Goal: Task Accomplishment & Management: Use online tool/utility

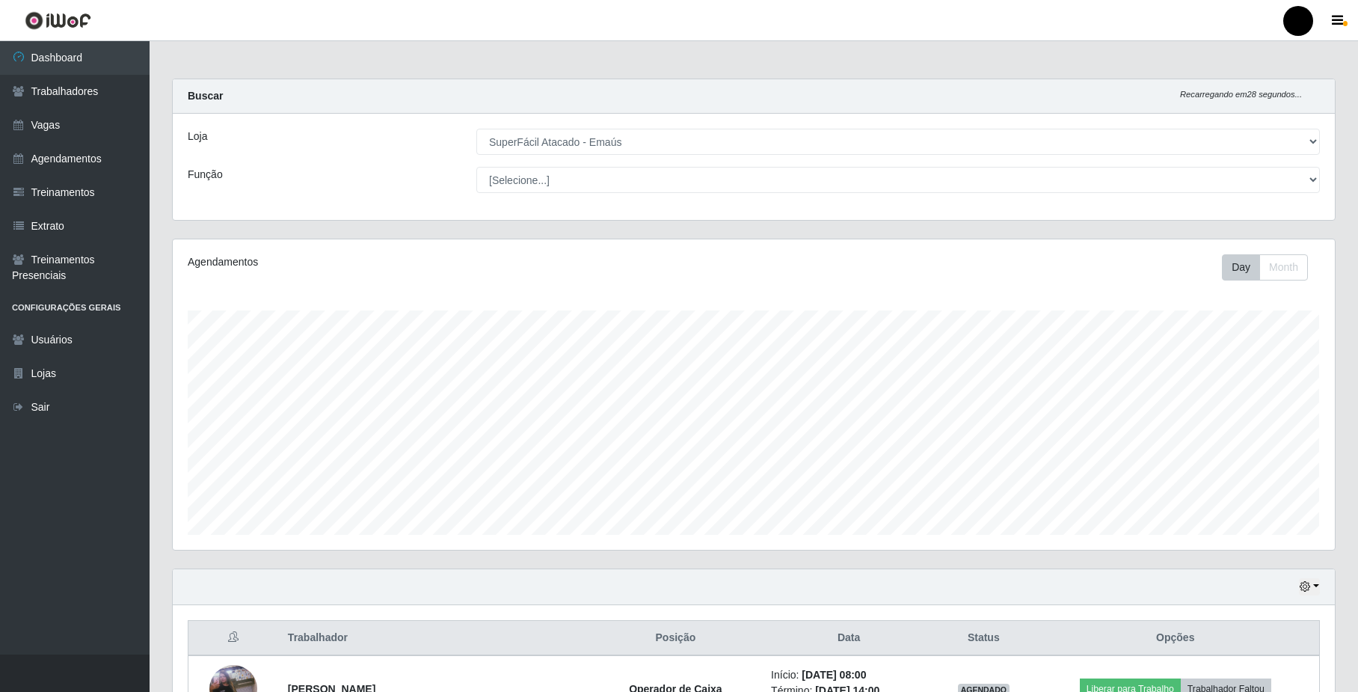
select select "407"
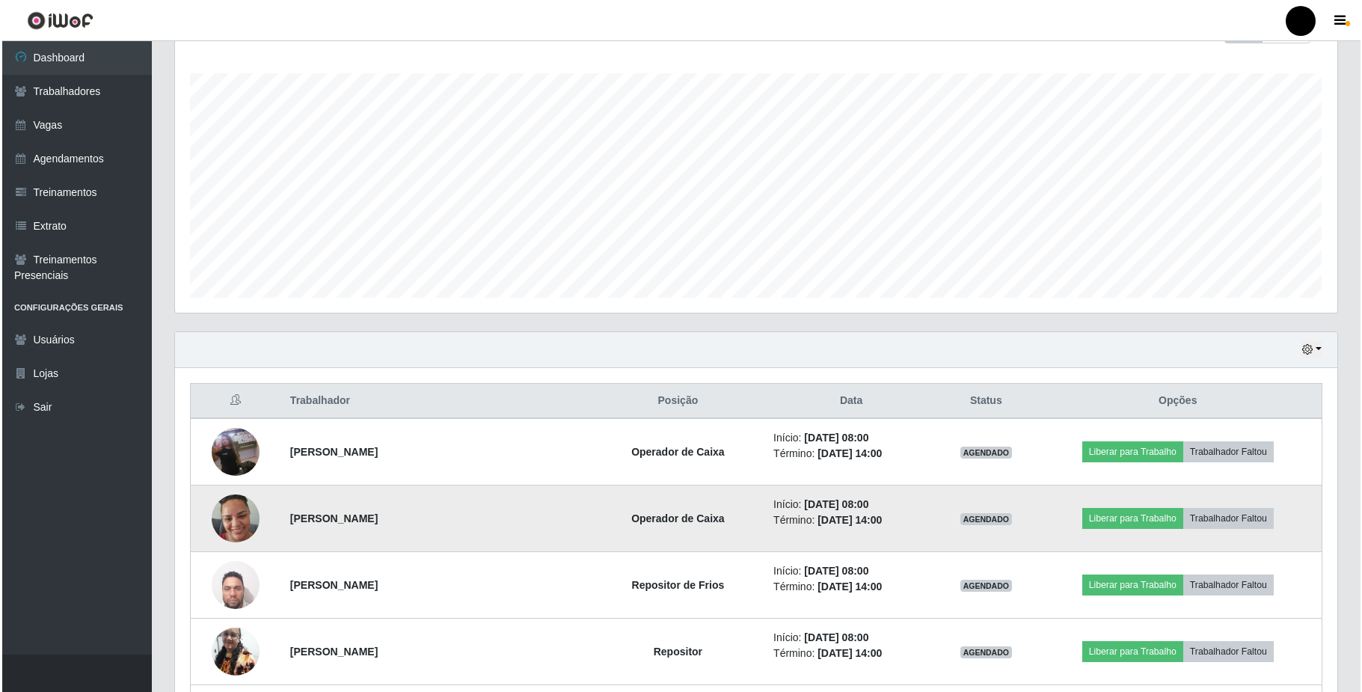
scroll to position [311, 1162]
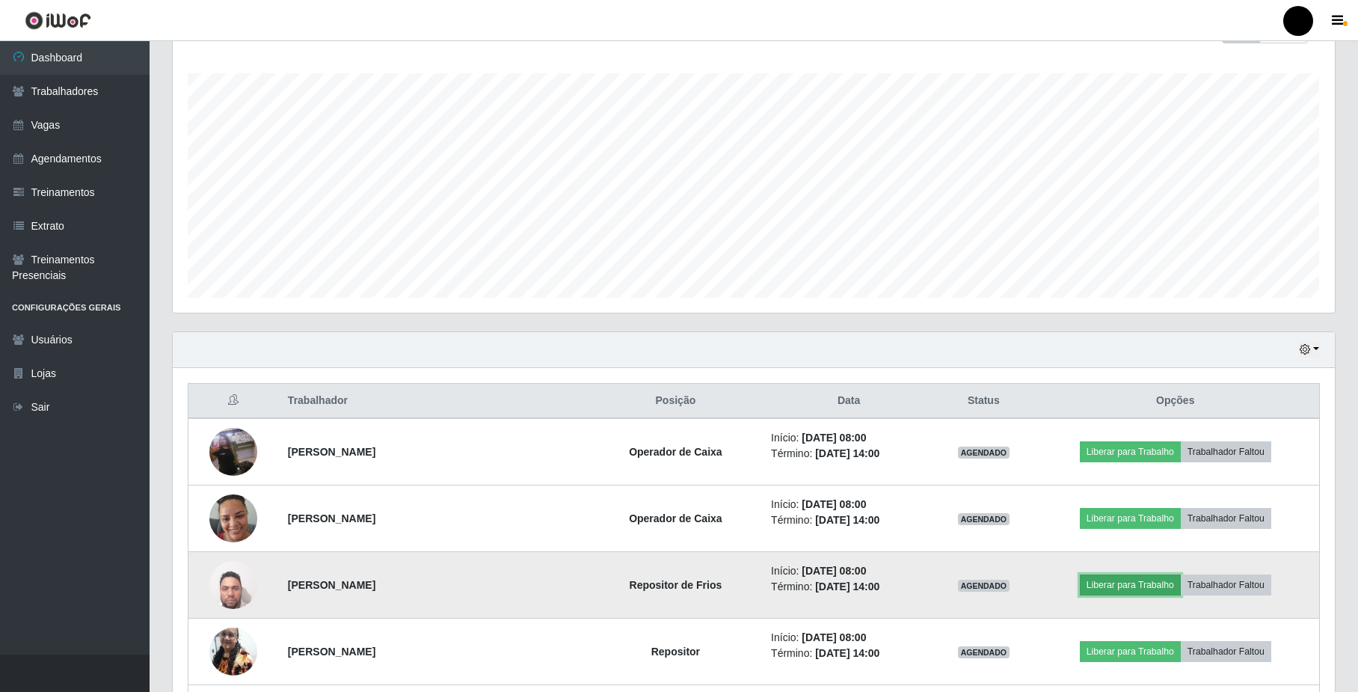
click at [1105, 588] on button "Liberar para Trabalho" at bounding box center [1130, 584] width 101 height 21
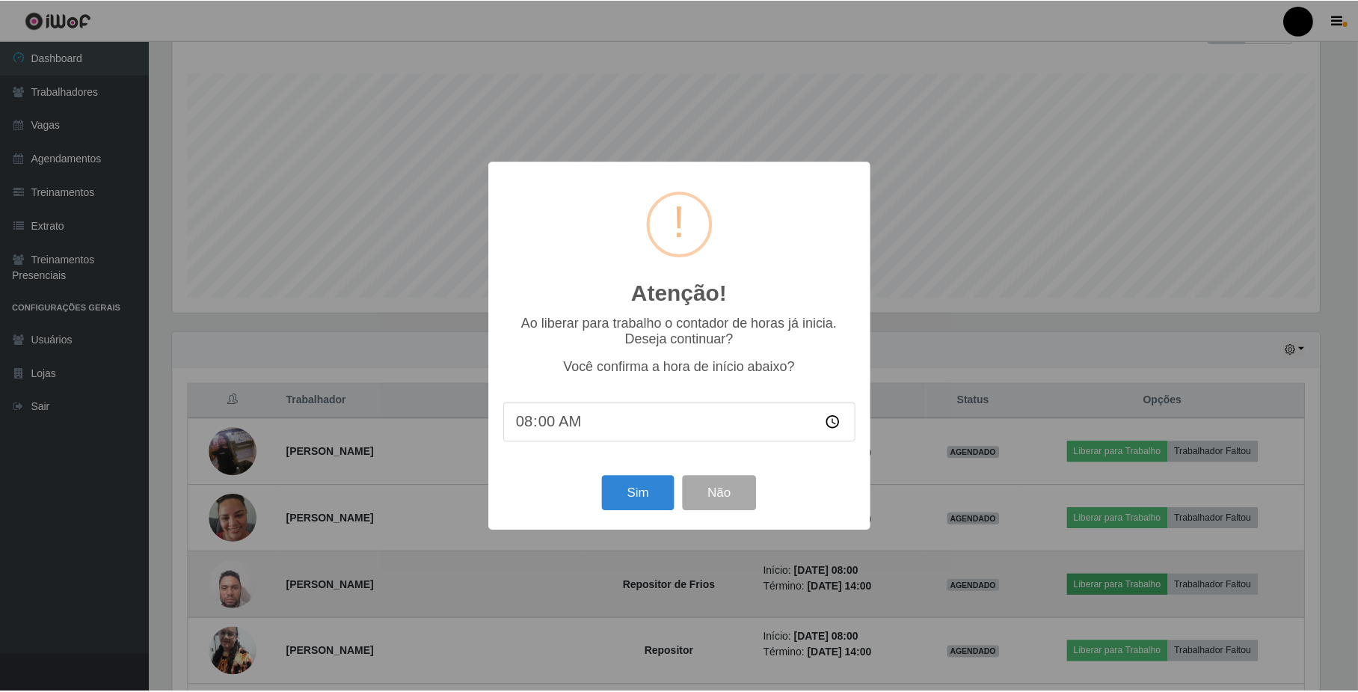
scroll to position [311, 1150]
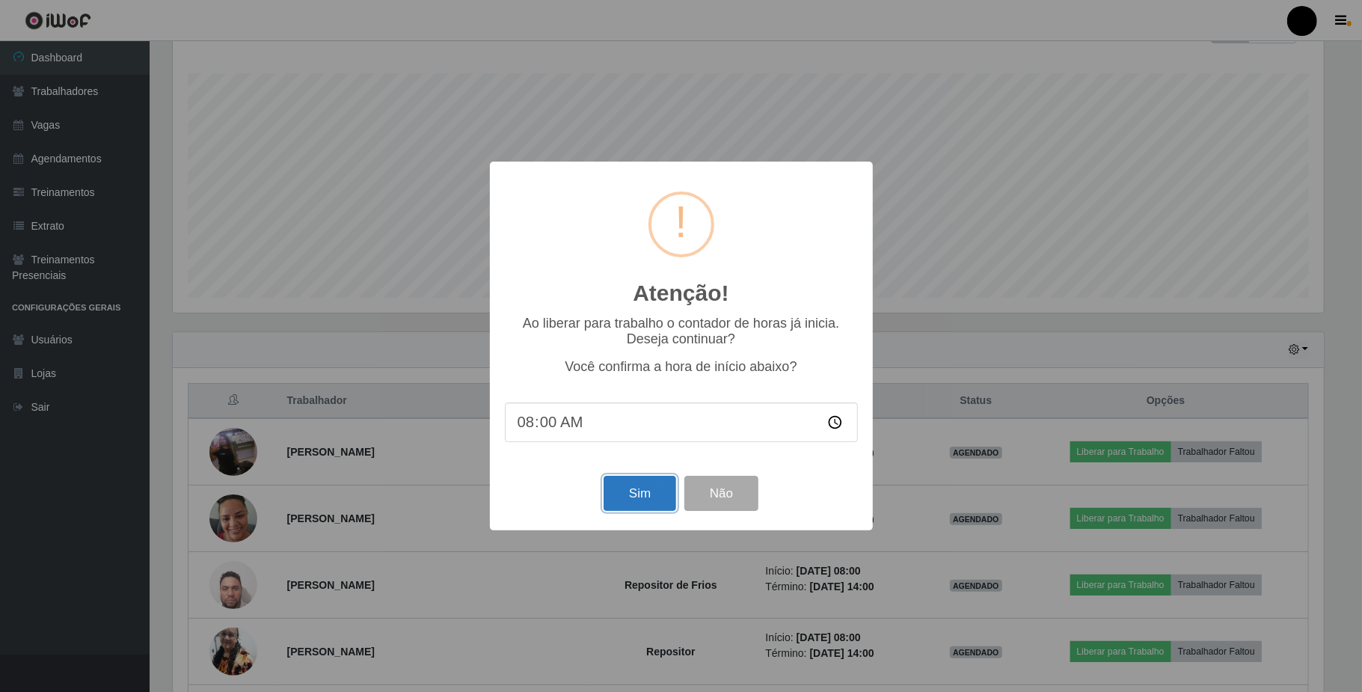
click at [628, 501] on button "Sim" at bounding box center [640, 493] width 73 height 35
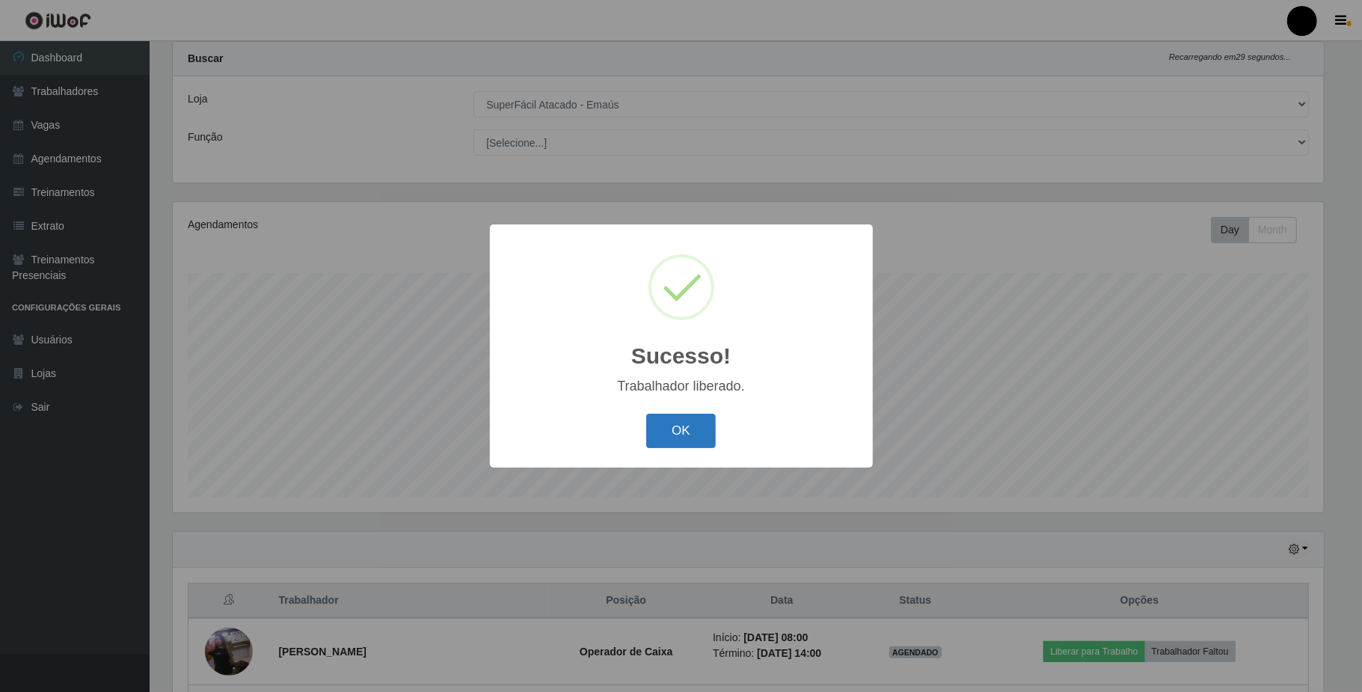
click at [682, 429] on button "OK" at bounding box center [681, 431] width 70 height 35
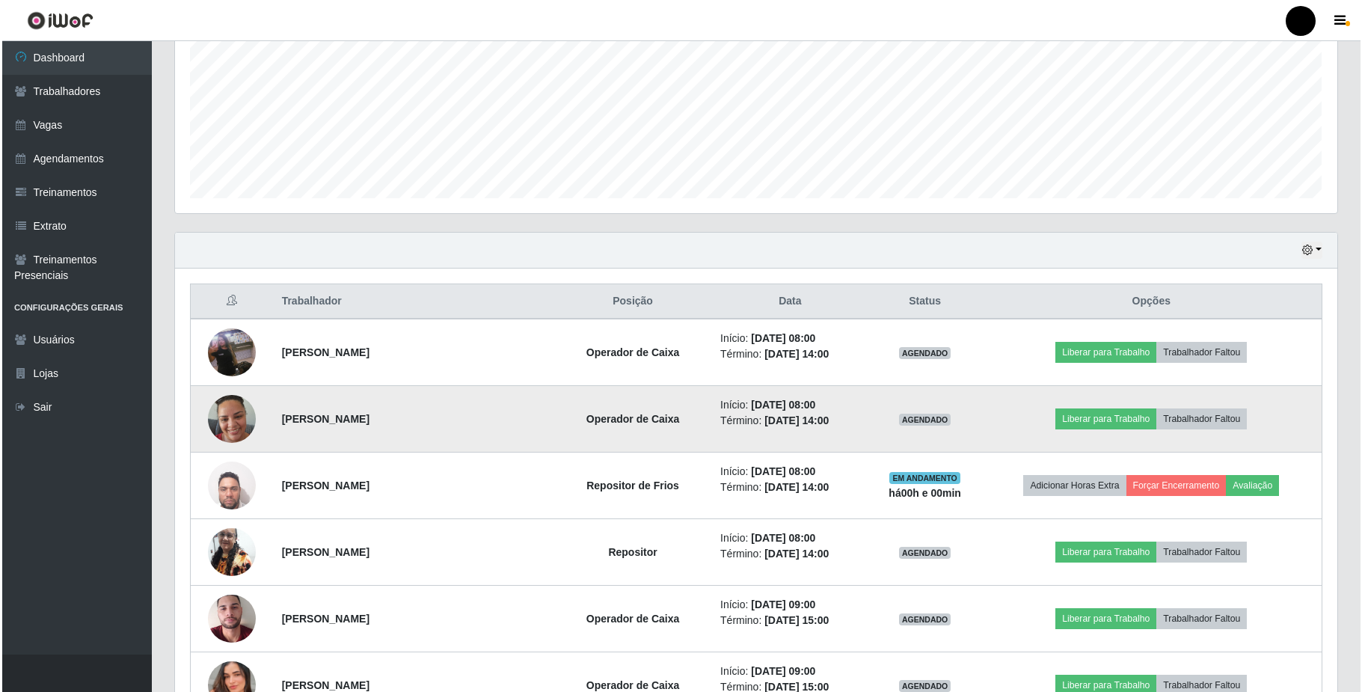
scroll to position [437, 0]
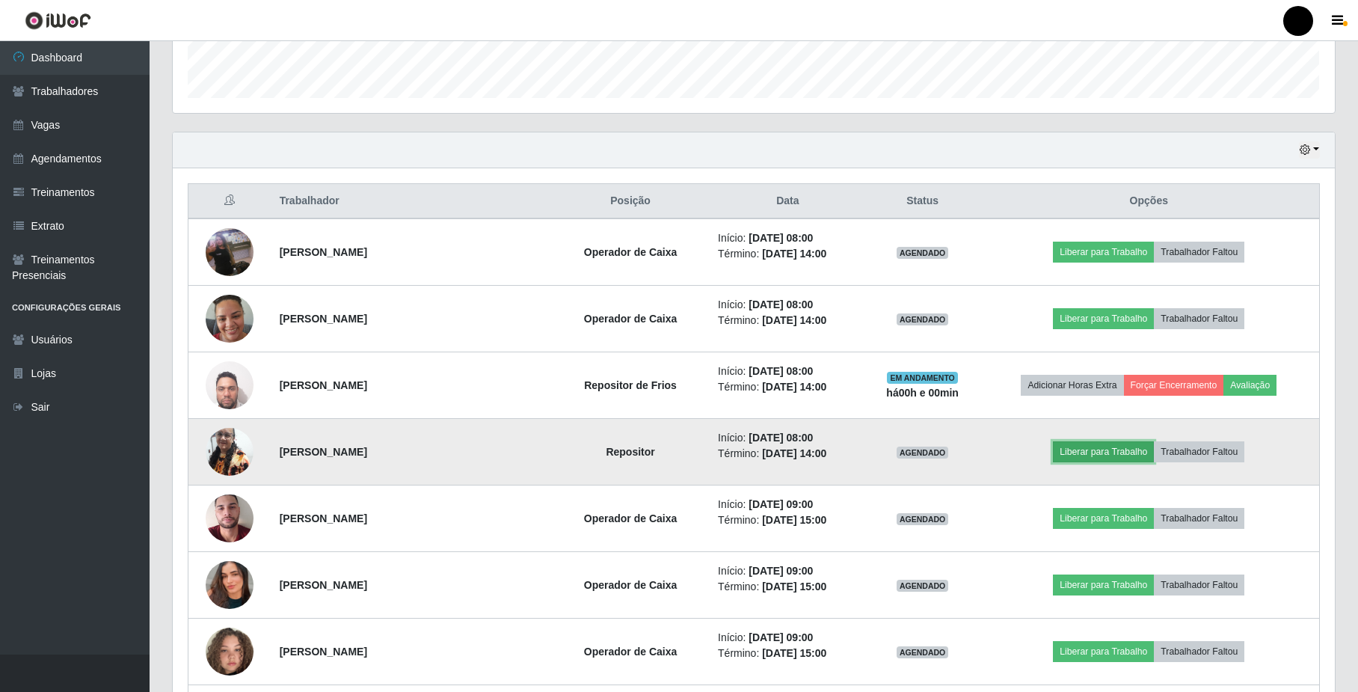
click at [1095, 456] on button "Liberar para Trabalho" at bounding box center [1103, 451] width 101 height 21
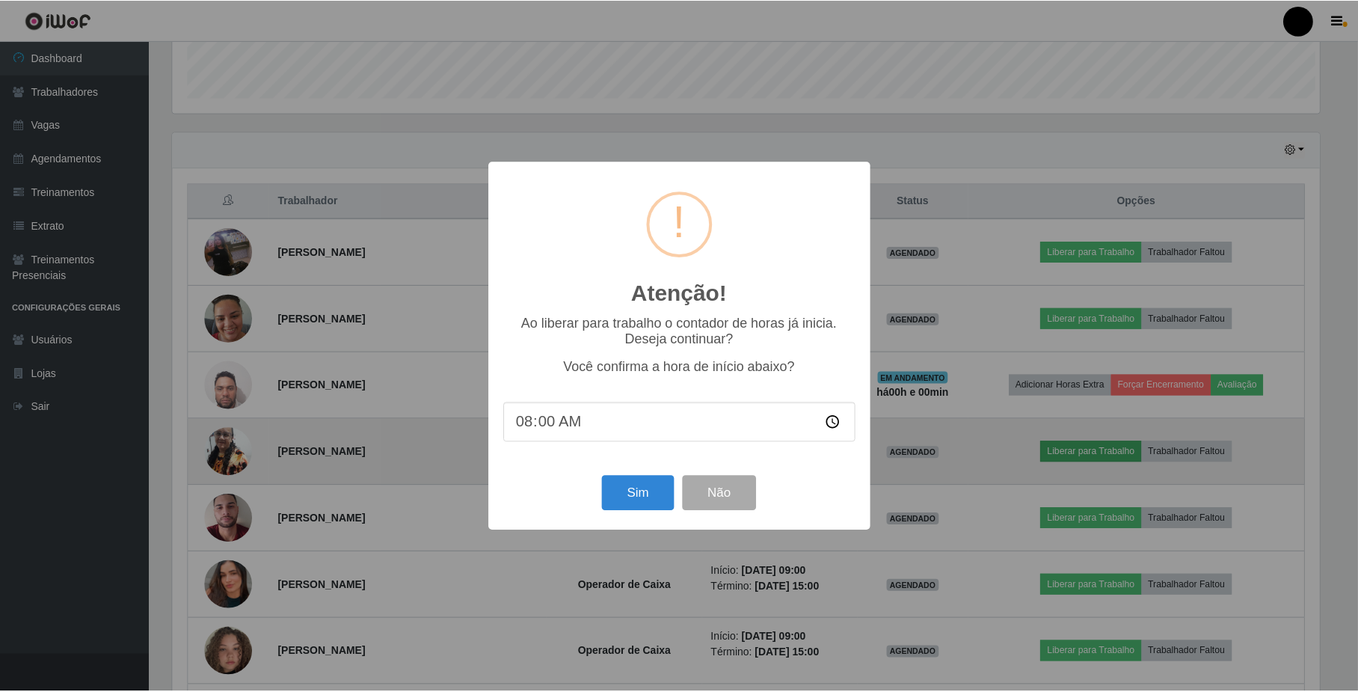
scroll to position [311, 1150]
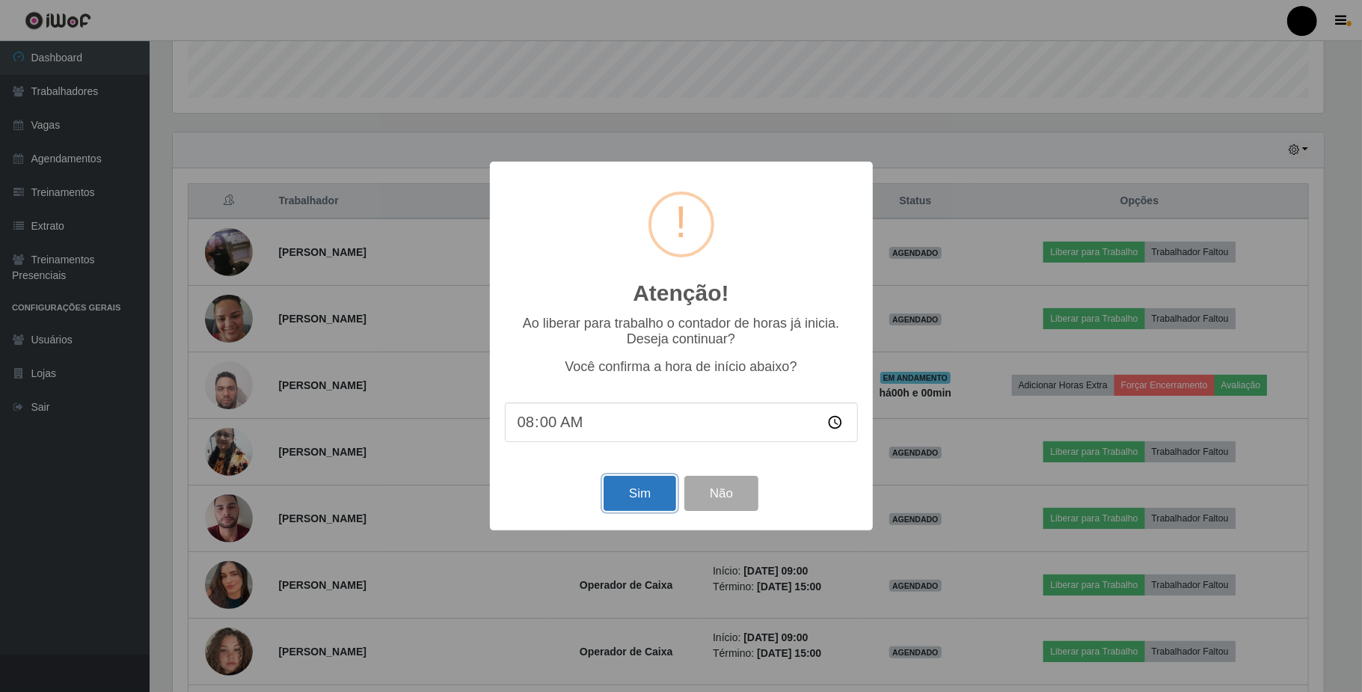
click at [648, 498] on button "Sim" at bounding box center [640, 493] width 73 height 35
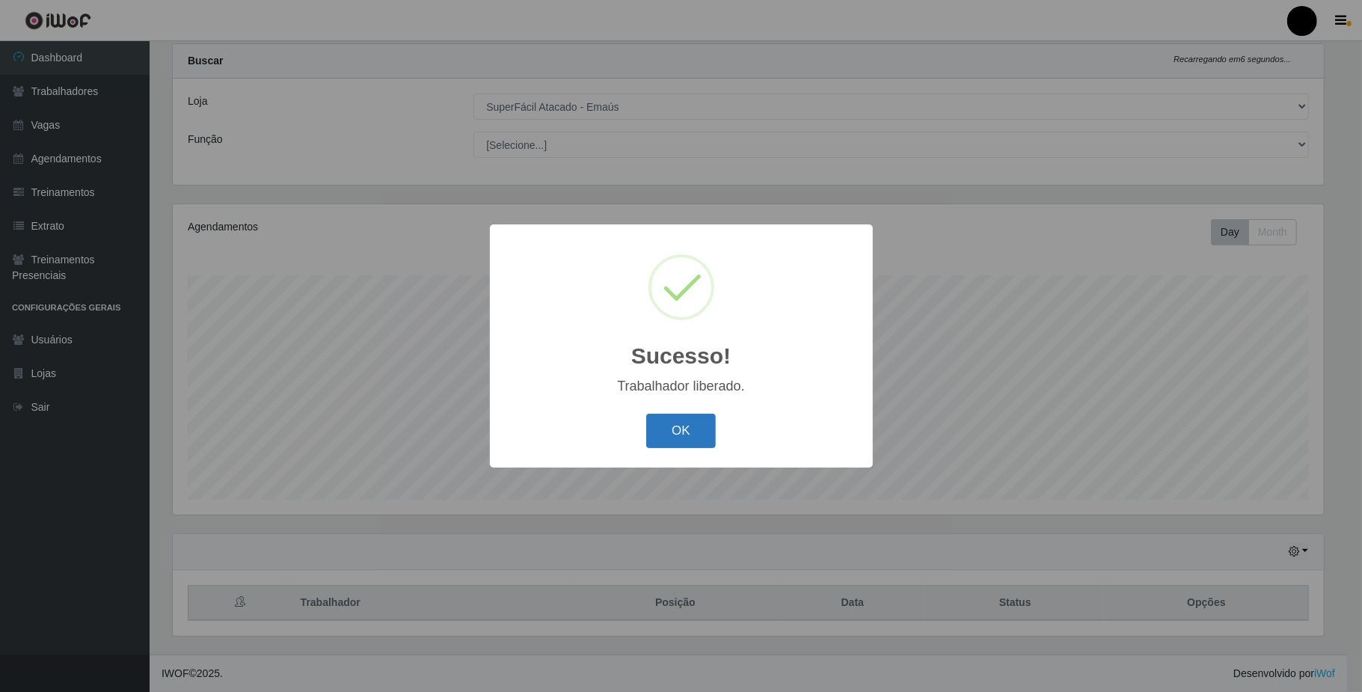
click at [673, 431] on button "OK" at bounding box center [681, 431] width 70 height 35
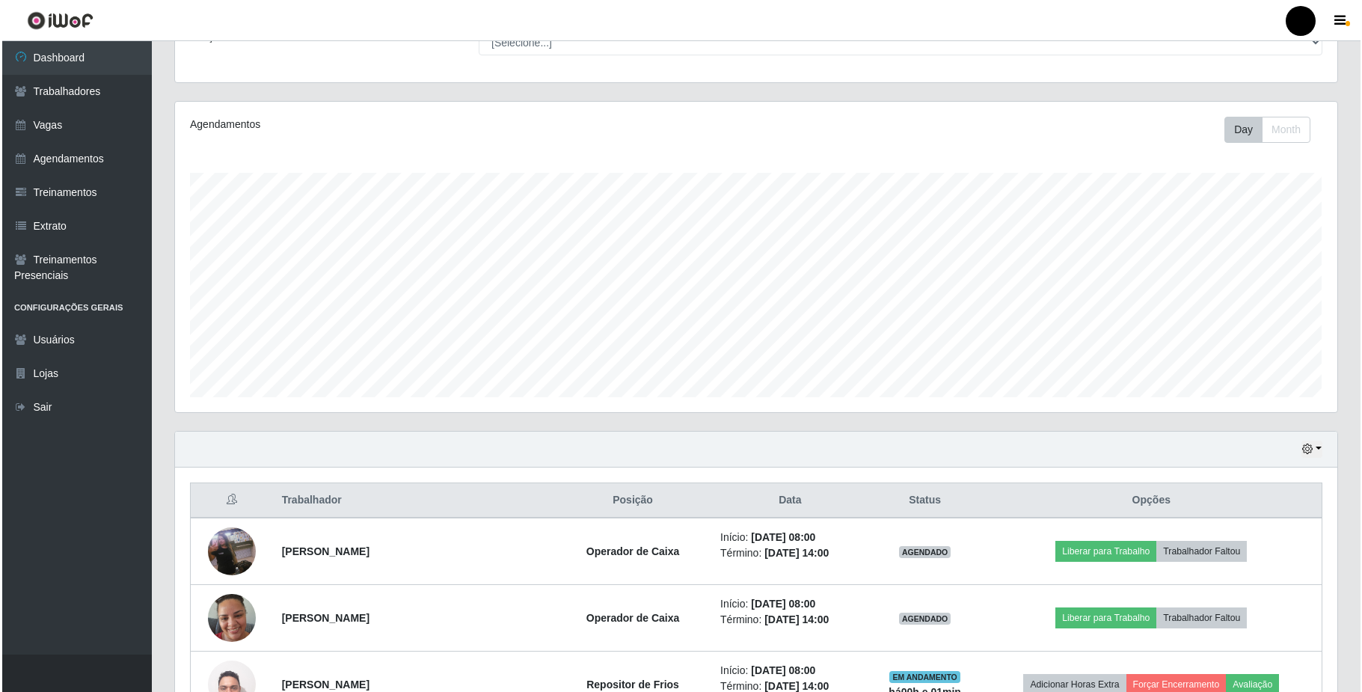
scroll to position [237, 0]
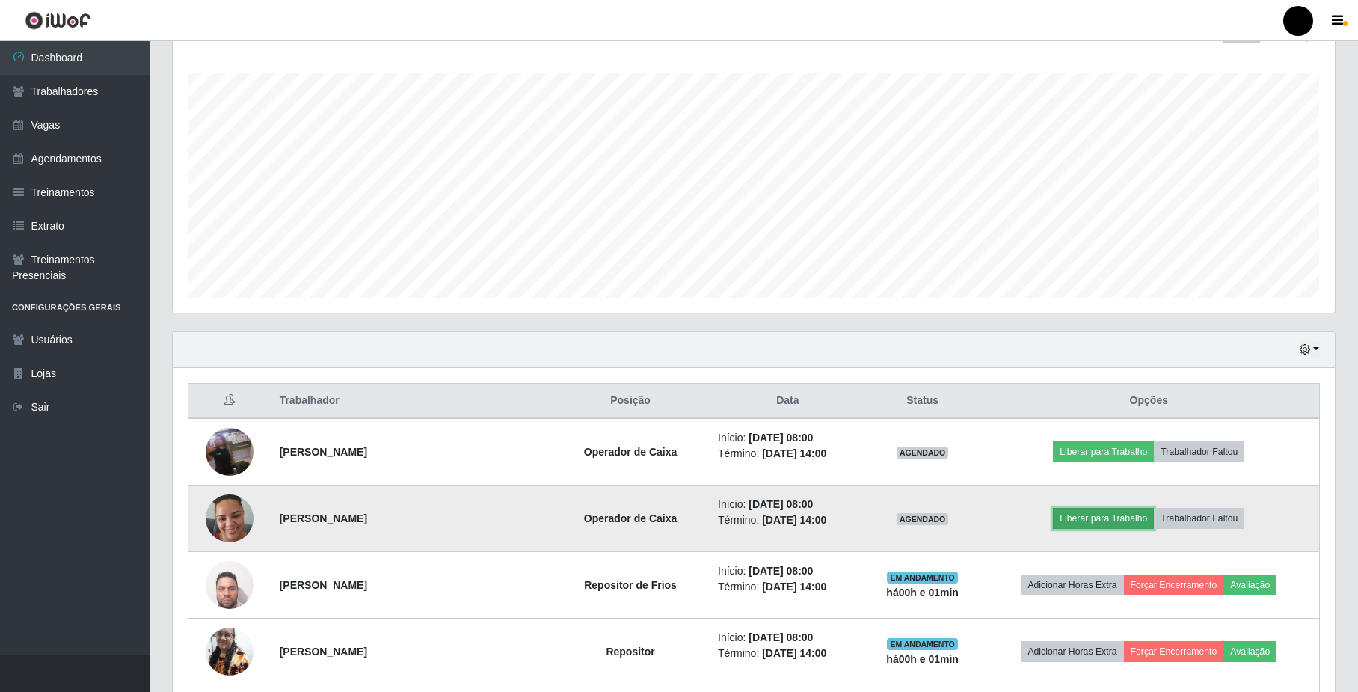
click at [1098, 519] on button "Liberar para Trabalho" at bounding box center [1103, 518] width 101 height 21
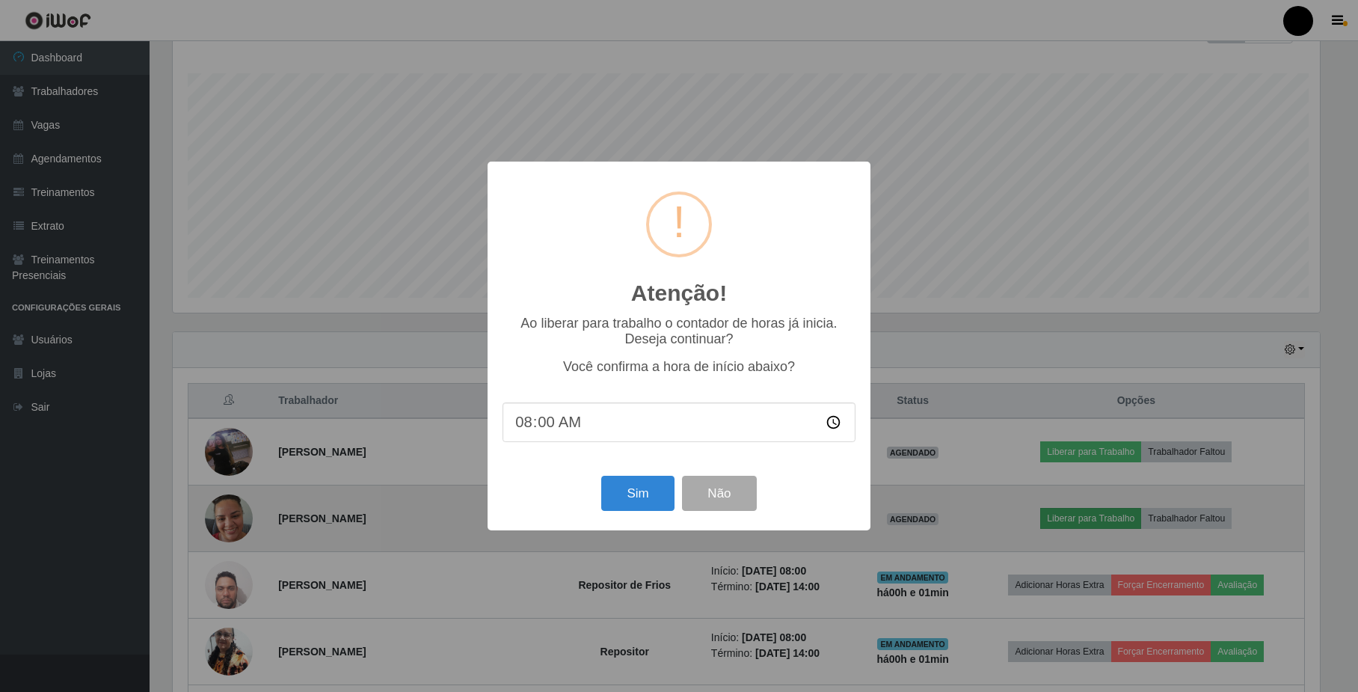
scroll to position [311, 1150]
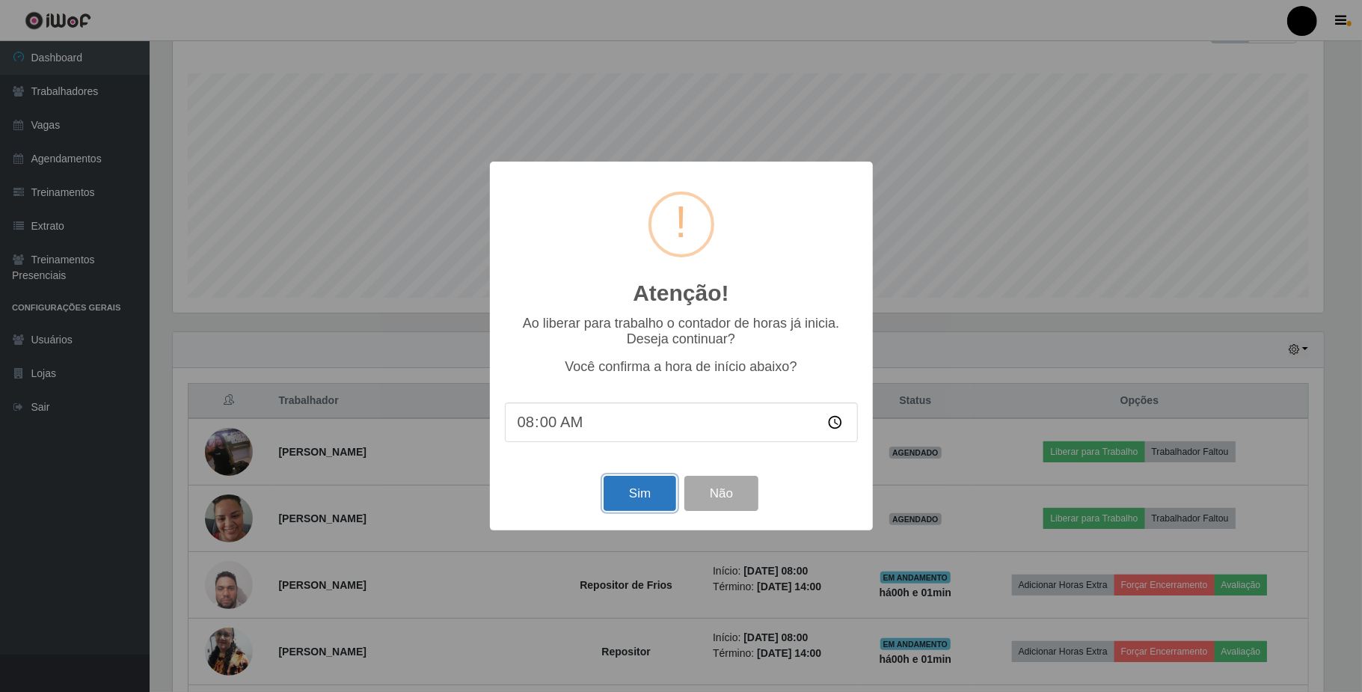
click at [640, 504] on button "Sim" at bounding box center [640, 493] width 73 height 35
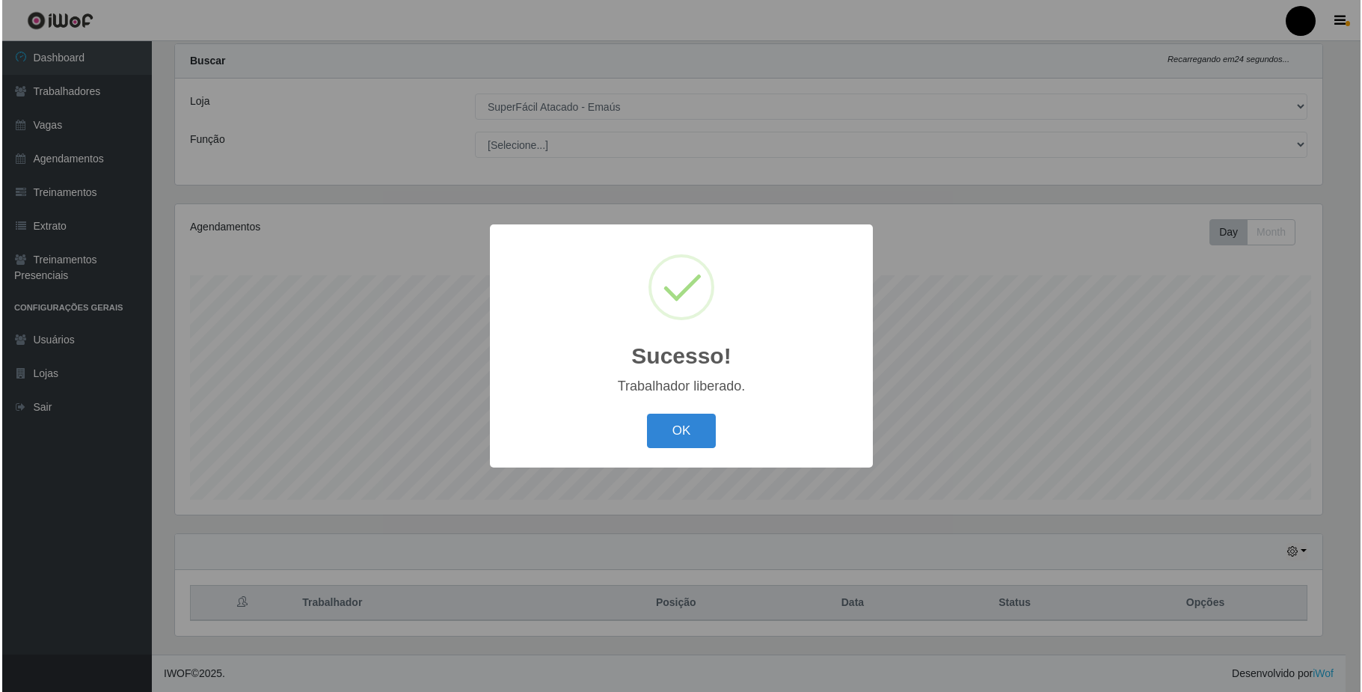
scroll to position [0, 0]
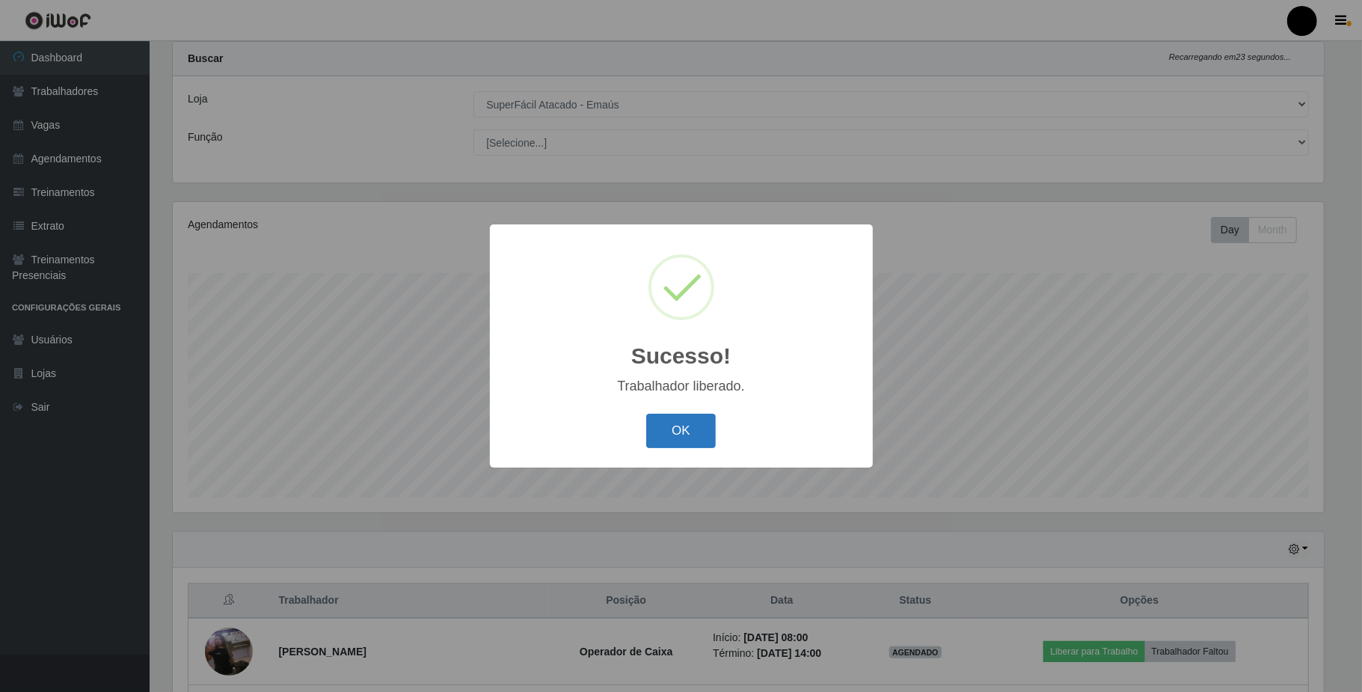
click at [684, 435] on button "OK" at bounding box center [681, 431] width 70 height 35
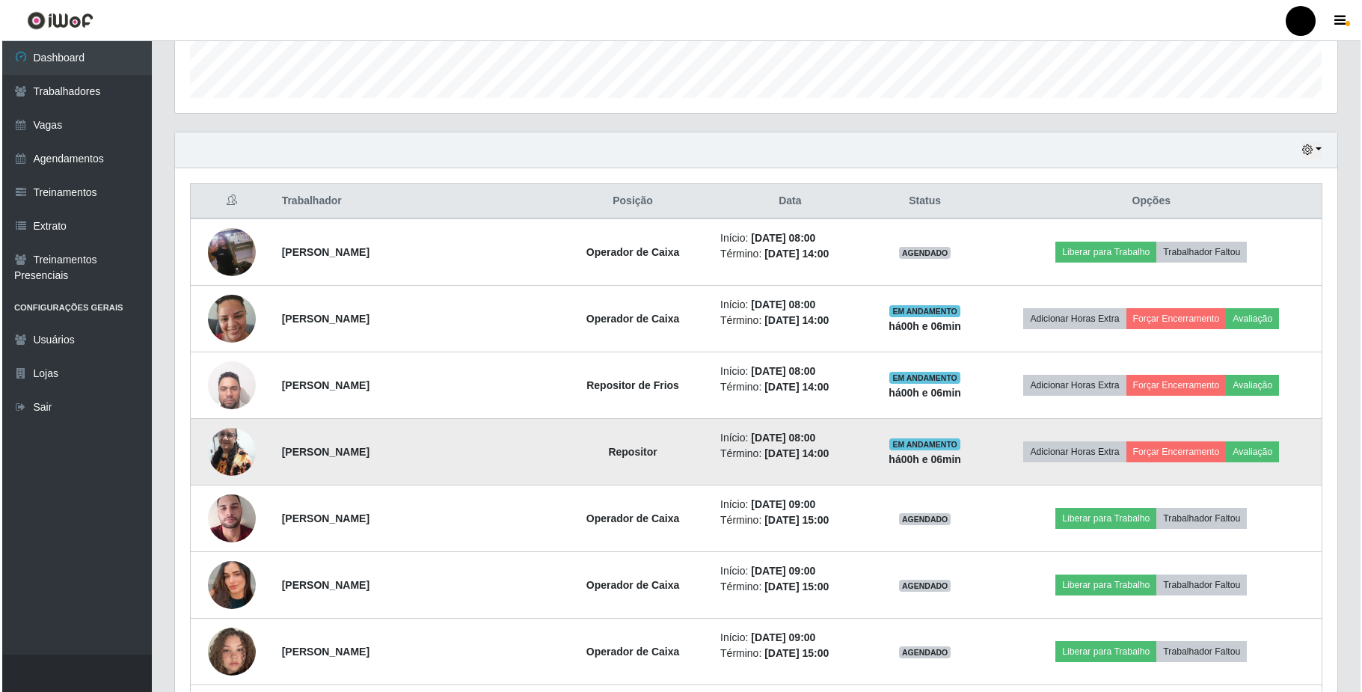
scroll to position [237, 0]
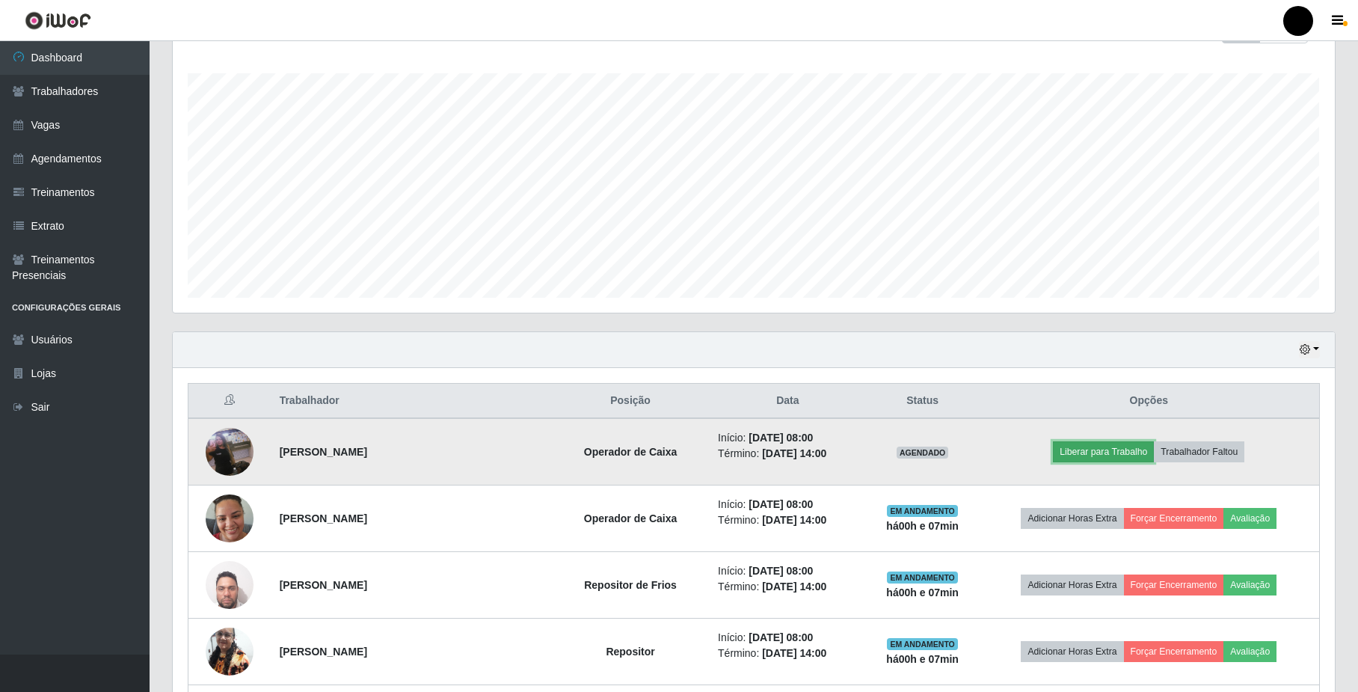
click at [1081, 455] on button "Liberar para Trabalho" at bounding box center [1103, 451] width 101 height 21
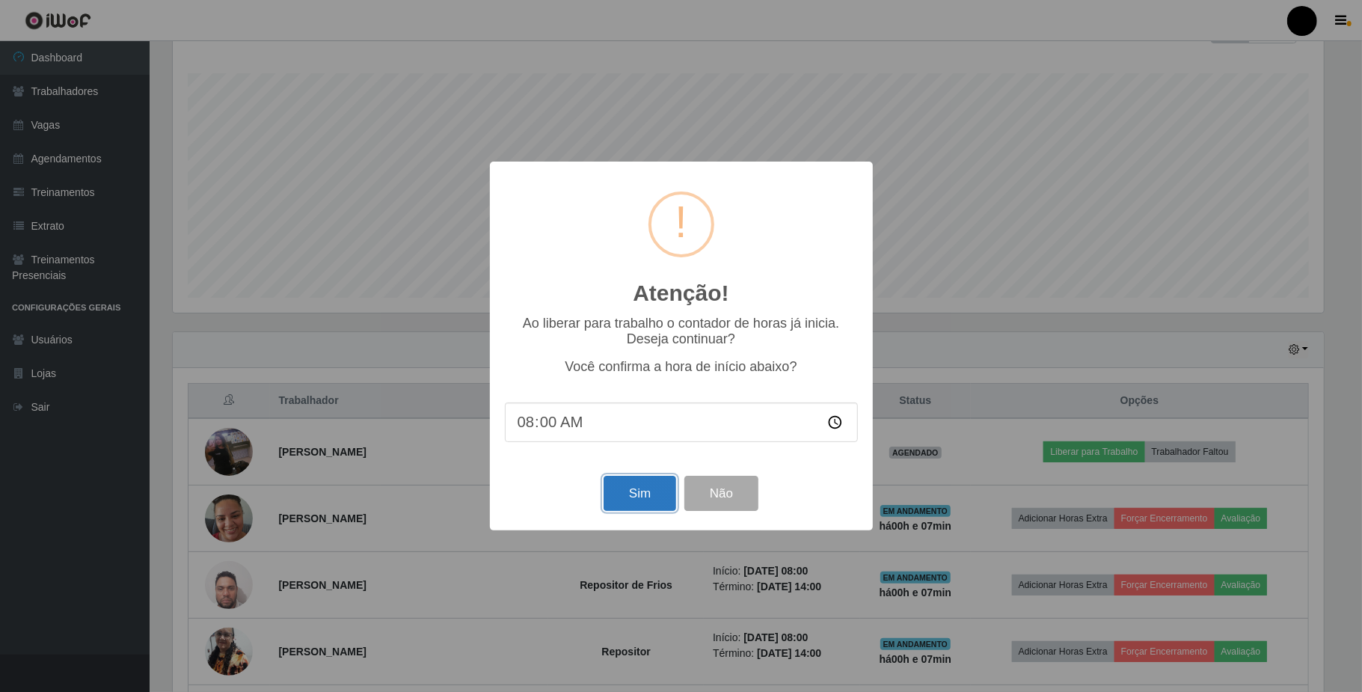
click at [641, 497] on button "Sim" at bounding box center [640, 493] width 73 height 35
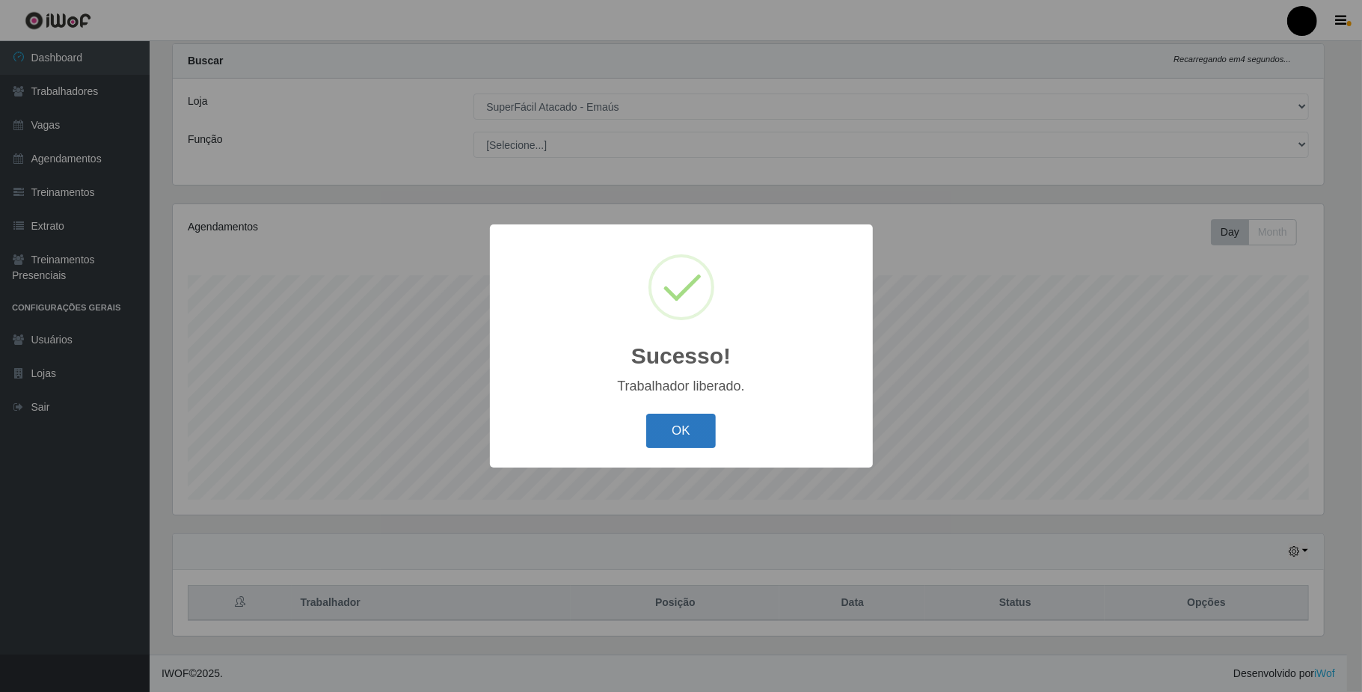
click at [665, 429] on button "OK" at bounding box center [681, 431] width 70 height 35
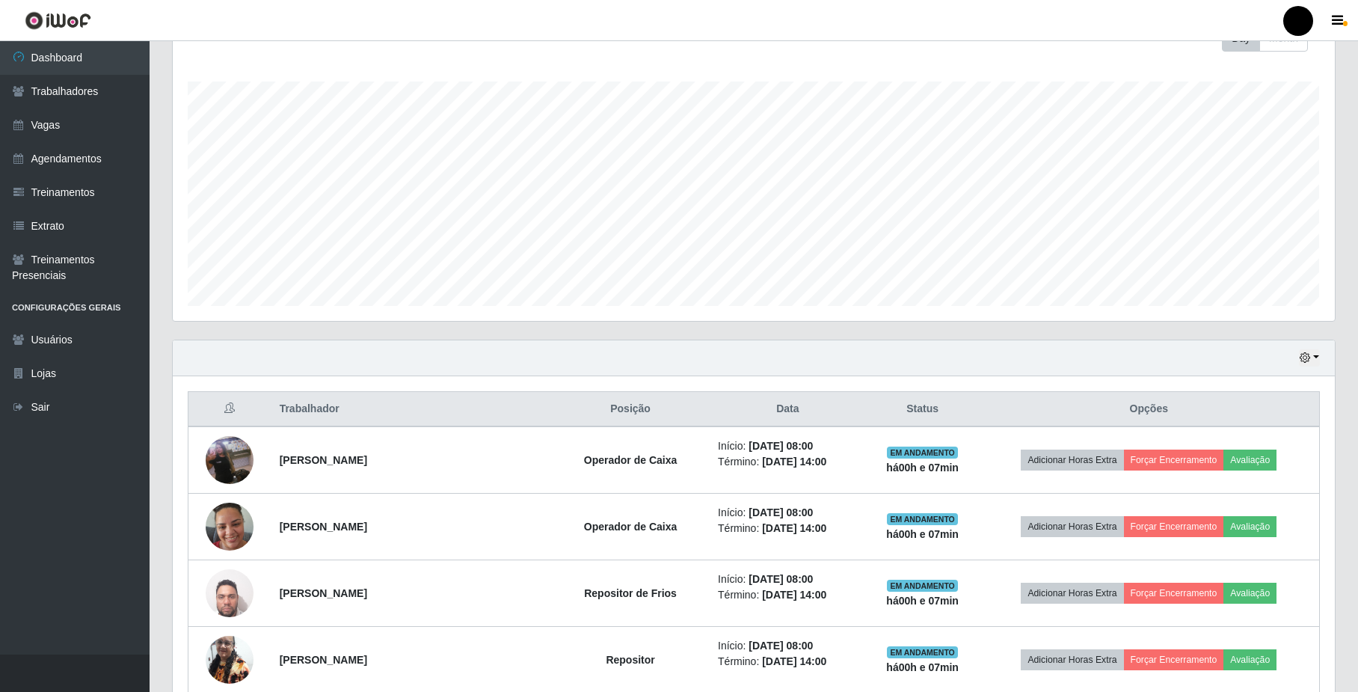
scroll to position [237, 0]
